Goal: Transaction & Acquisition: Obtain resource

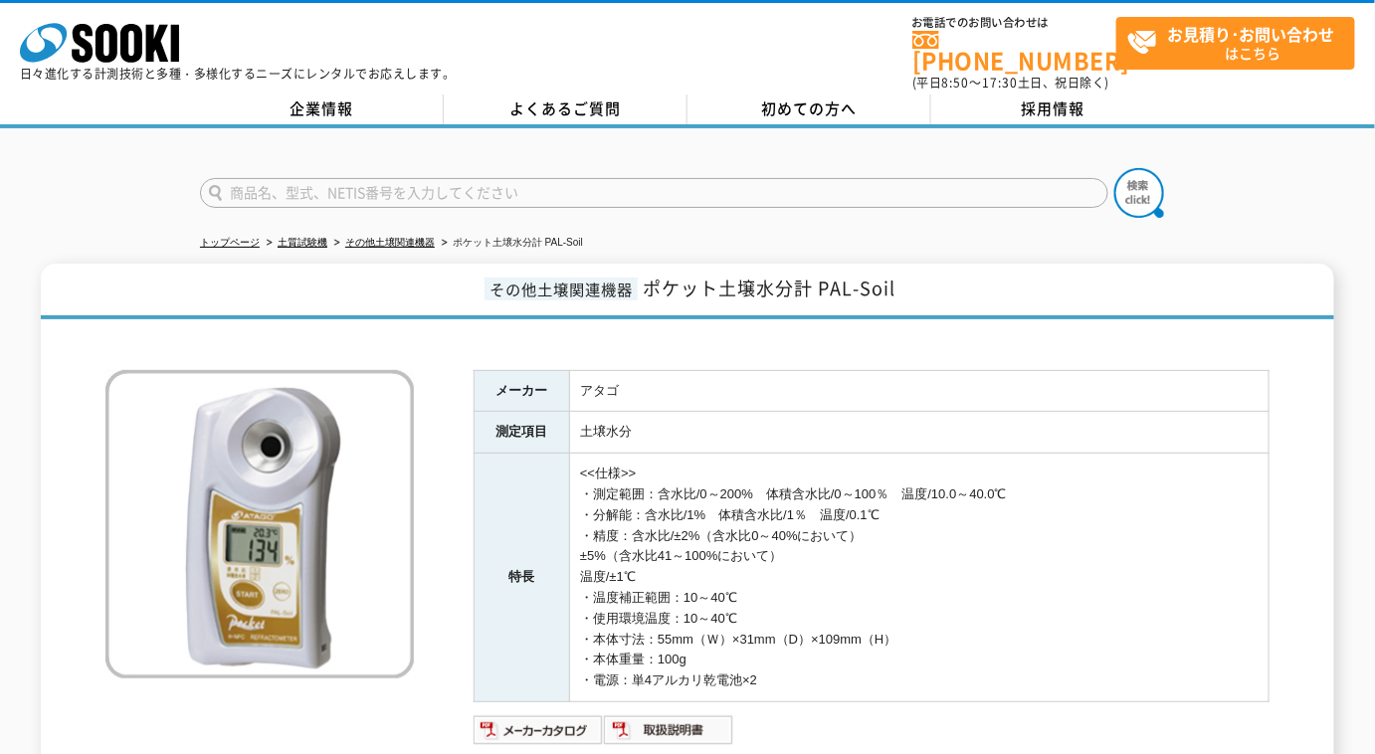
click at [406, 186] on input "text" at bounding box center [654, 193] width 908 height 30
type input "ｷｬｽﾎﾟﾙ"
click at [1114, 168] on button at bounding box center [1139, 193] width 50 height 50
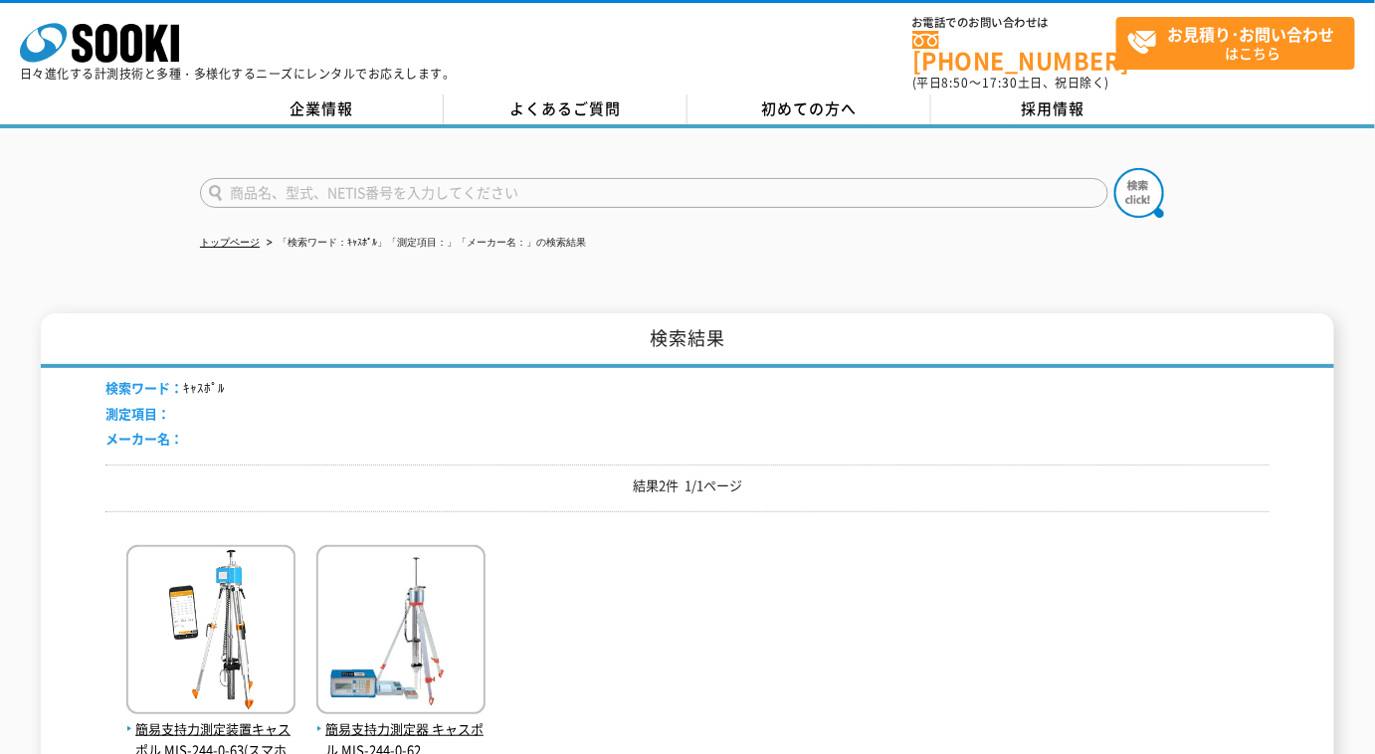
scroll to position [180, 0]
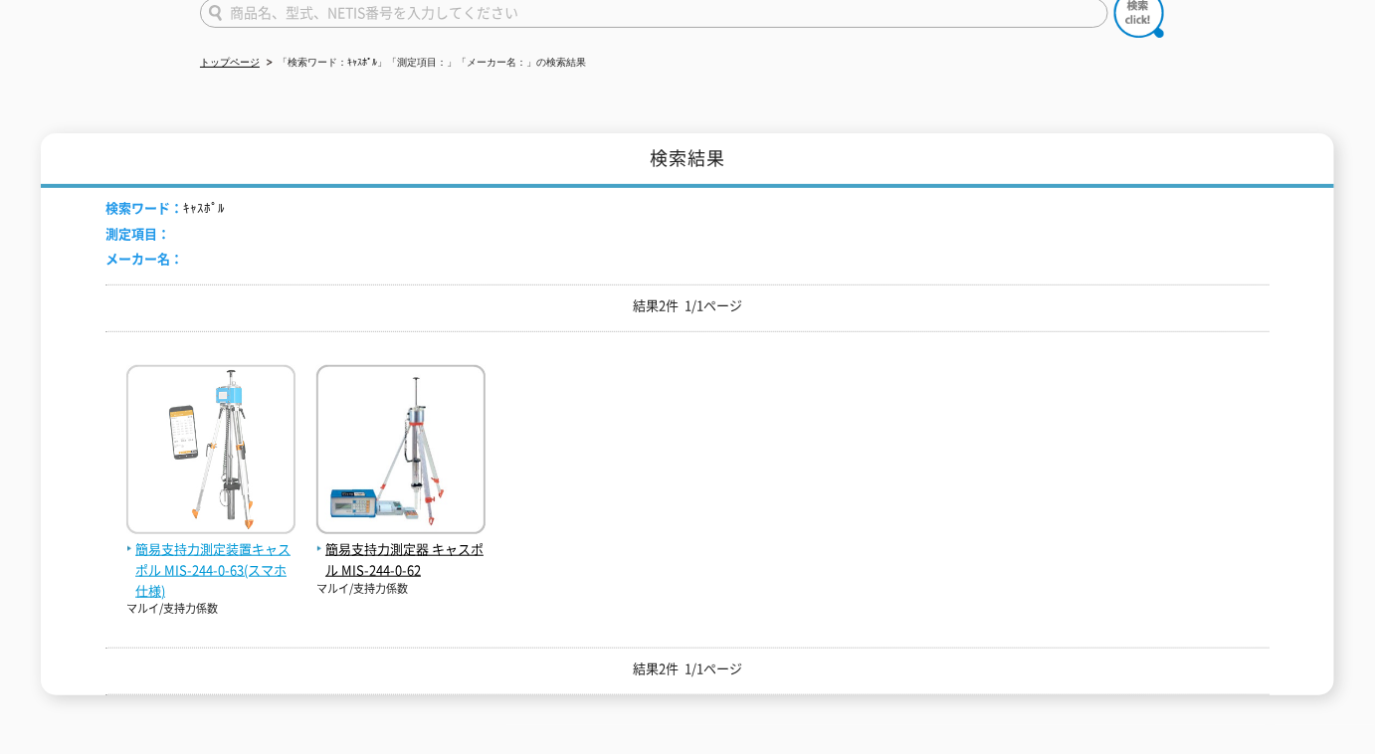
click at [274, 555] on span "簡易支持力測定装置キャスポル MIS-244-0-63(スマホ仕様)" at bounding box center [210, 570] width 169 height 62
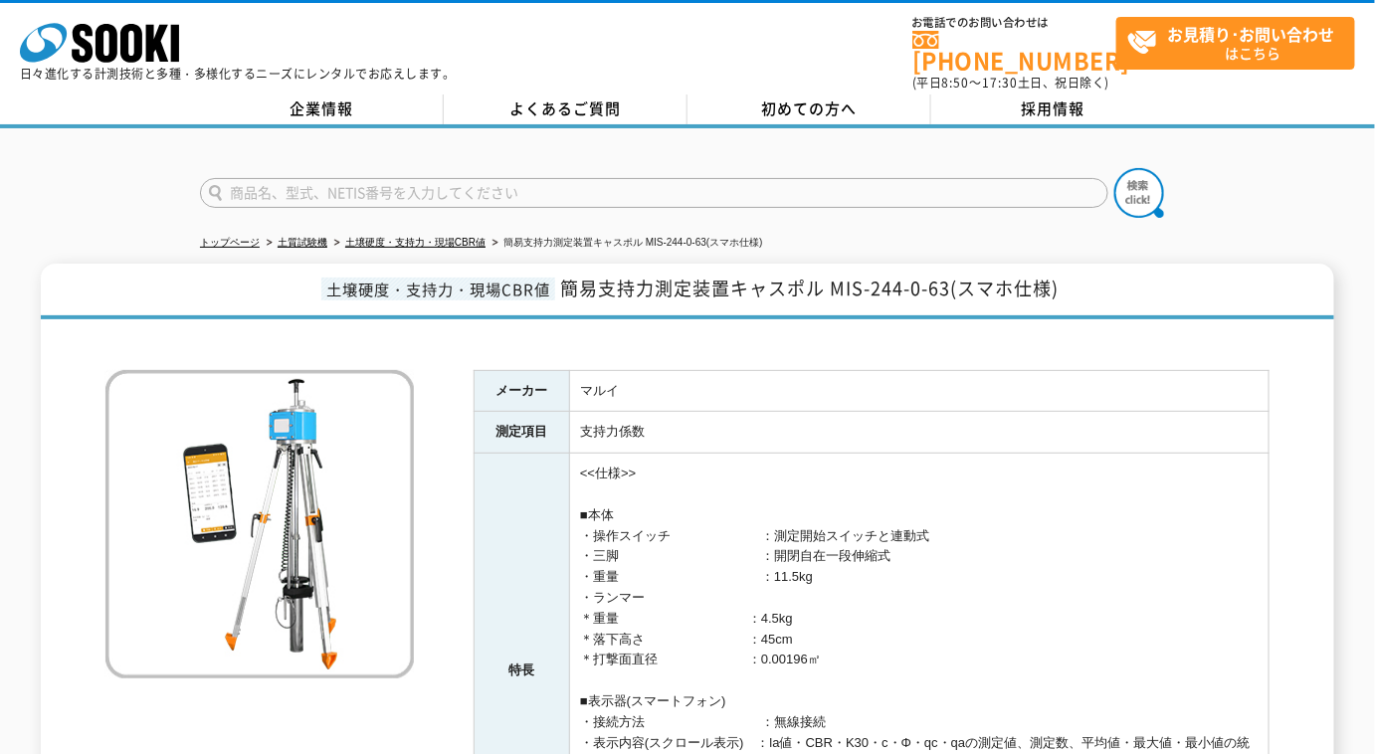
scroll to position [271, 0]
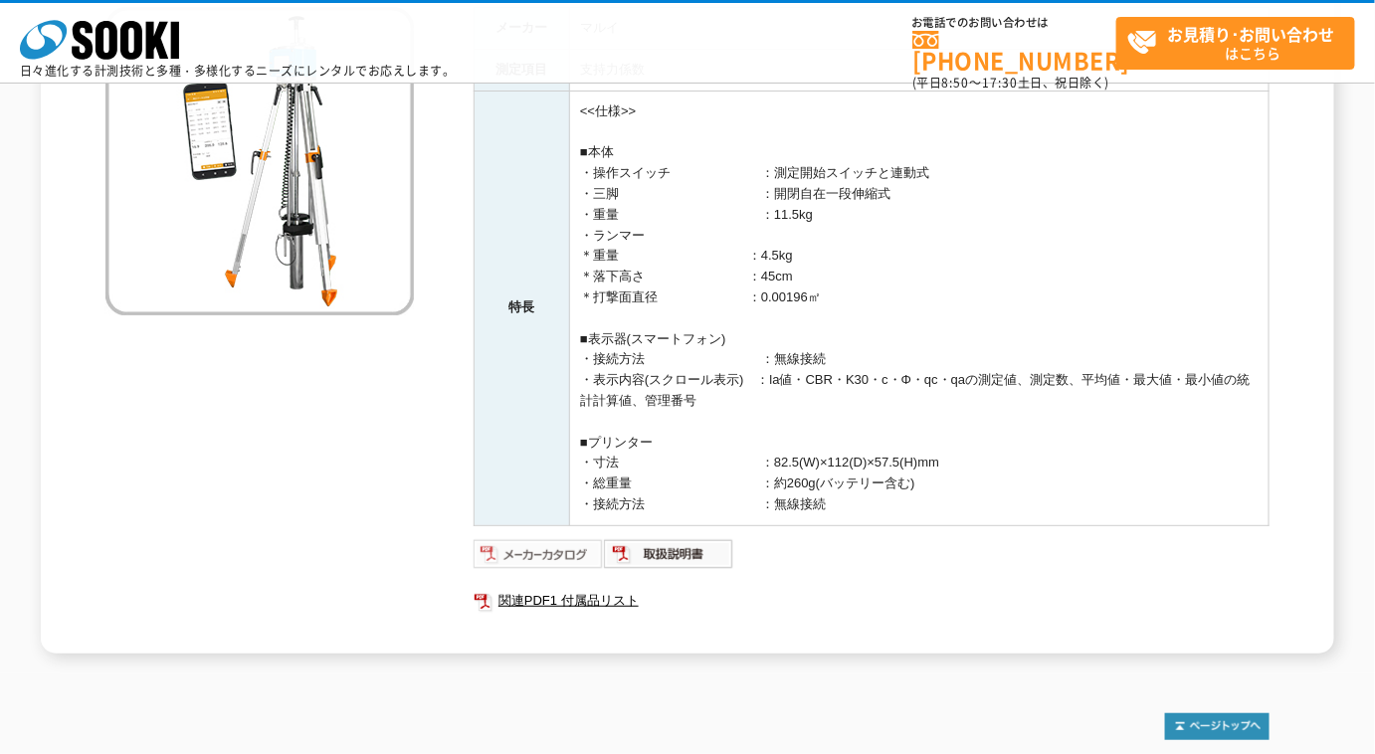
click at [530, 563] on img at bounding box center [539, 554] width 130 height 32
